Goal: Navigation & Orientation: Find specific page/section

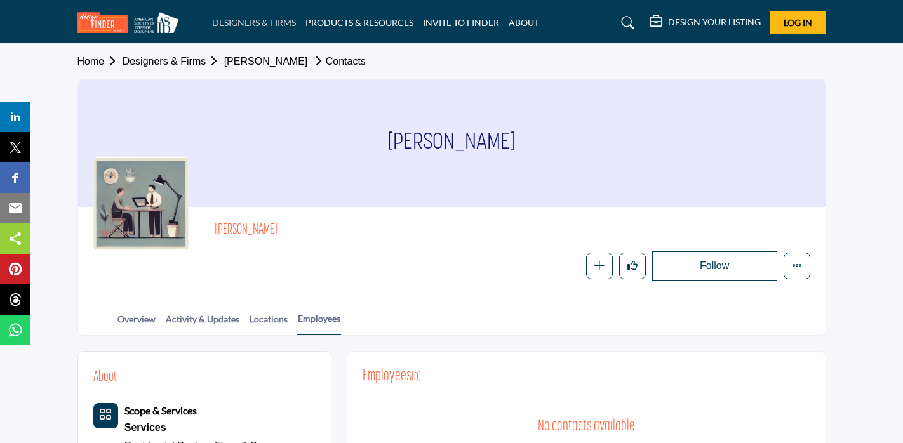
click at [242, 19] on link "DESIGNERS & FIRMS" at bounding box center [254, 22] width 84 height 11
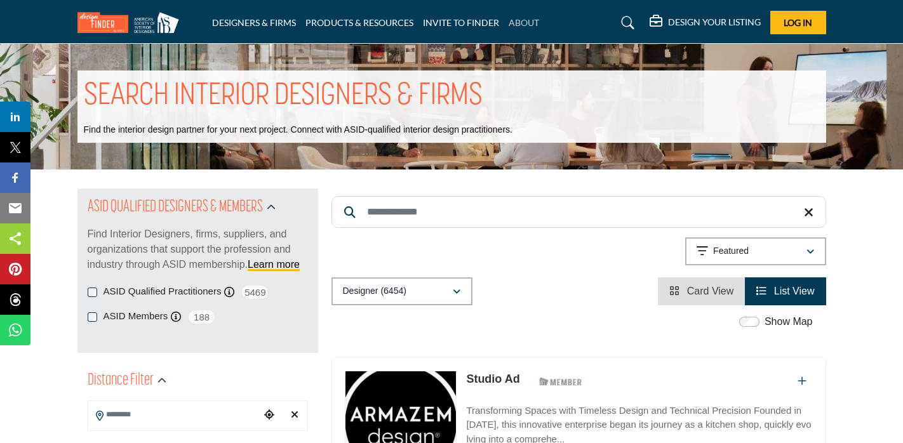
click at [514, 25] on link "ABOUT" at bounding box center [524, 22] width 30 height 11
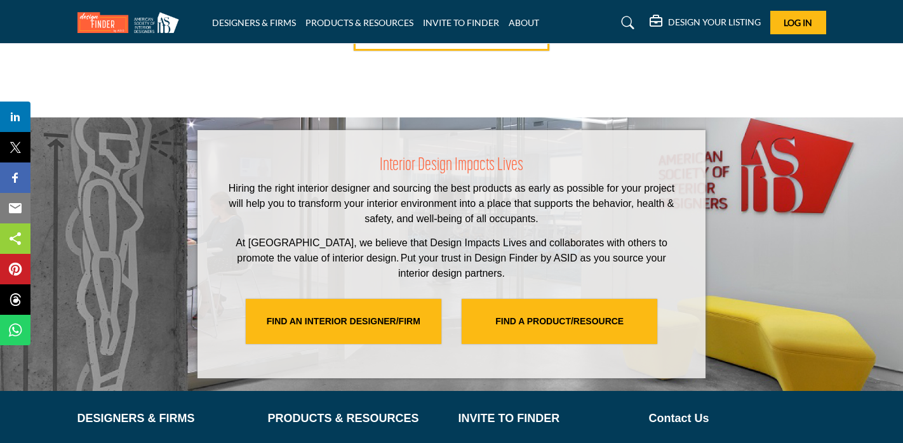
scroll to position [2605, 0]
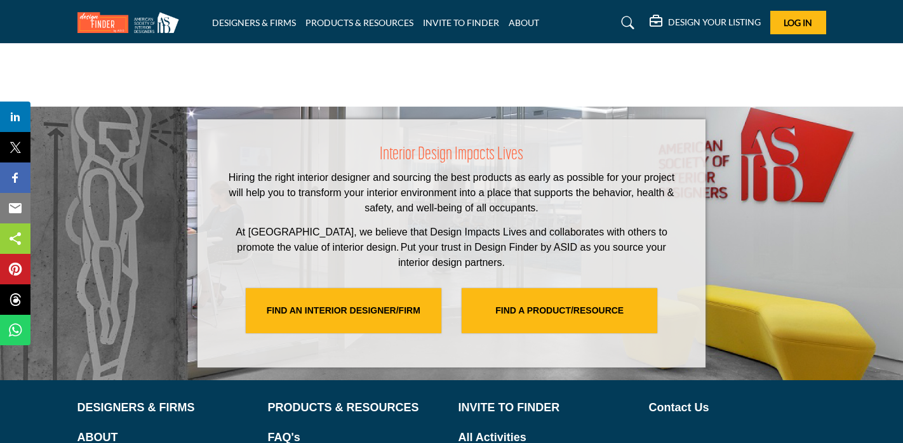
click at [161, 23] on img at bounding box center [132, 22] width 108 height 21
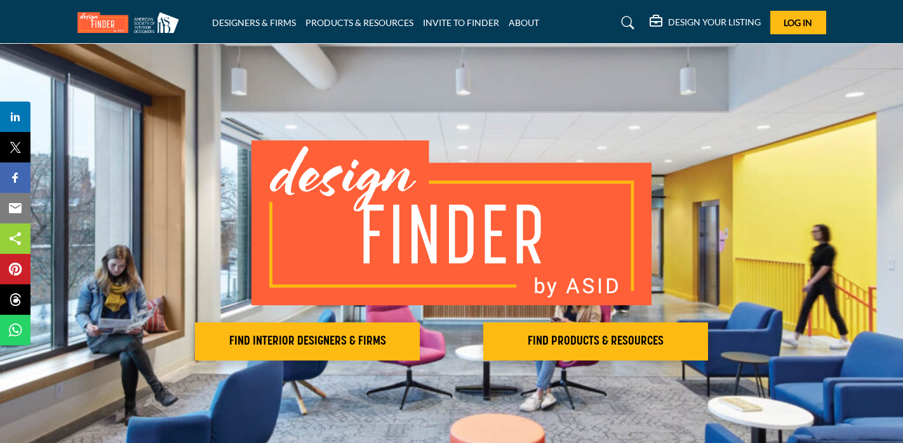
click at [161, 25] on img at bounding box center [132, 22] width 108 height 21
click at [452, 173] on img at bounding box center [452, 222] width 400 height 165
